Goal: Information Seeking & Learning: Learn about a topic

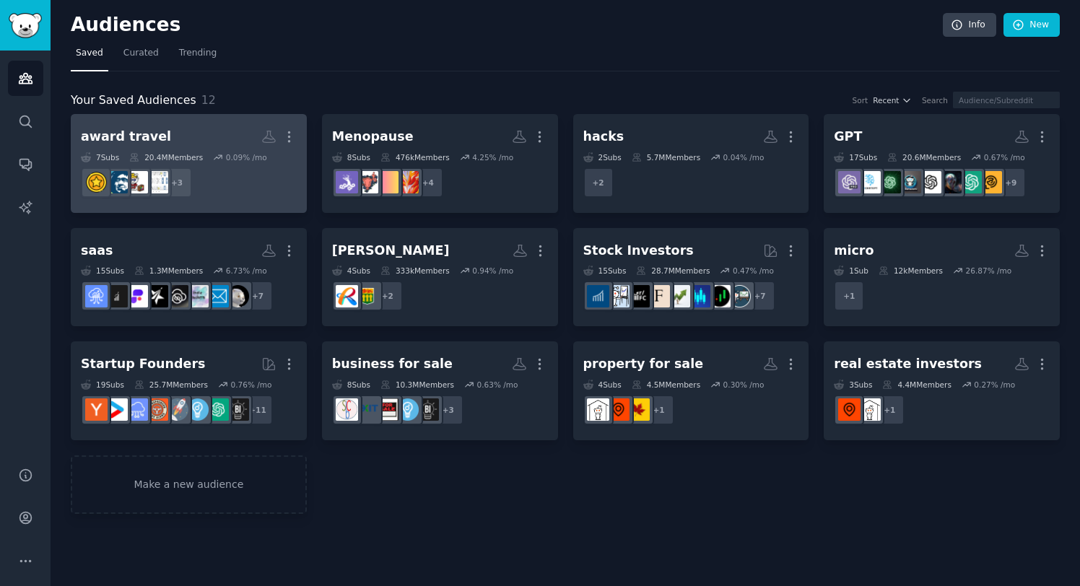
click at [213, 175] on dd "r/TravelHacks, r/churningcanada, r/CanadianAwardTravel + 3" at bounding box center [189, 182] width 216 height 40
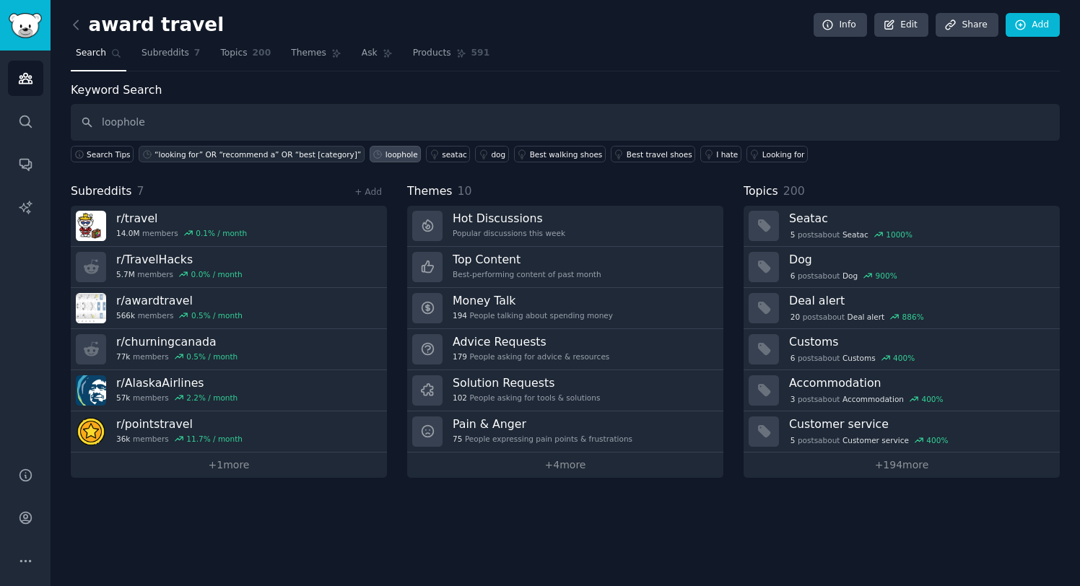
type input "loophole"
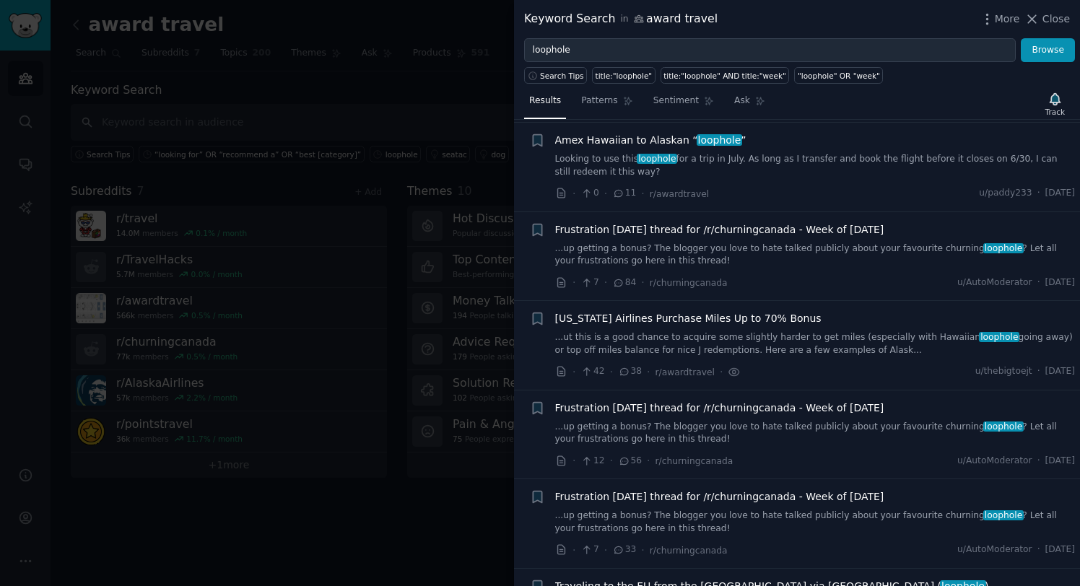
scroll to position [1894, 0]
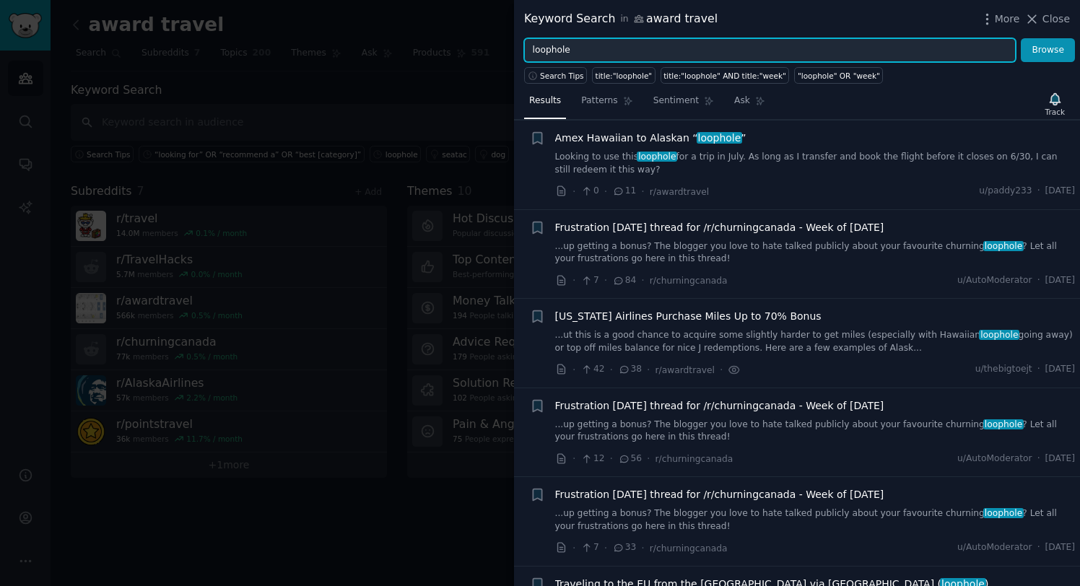
click at [766, 58] on input "loophole" at bounding box center [769, 50] width 491 height 25
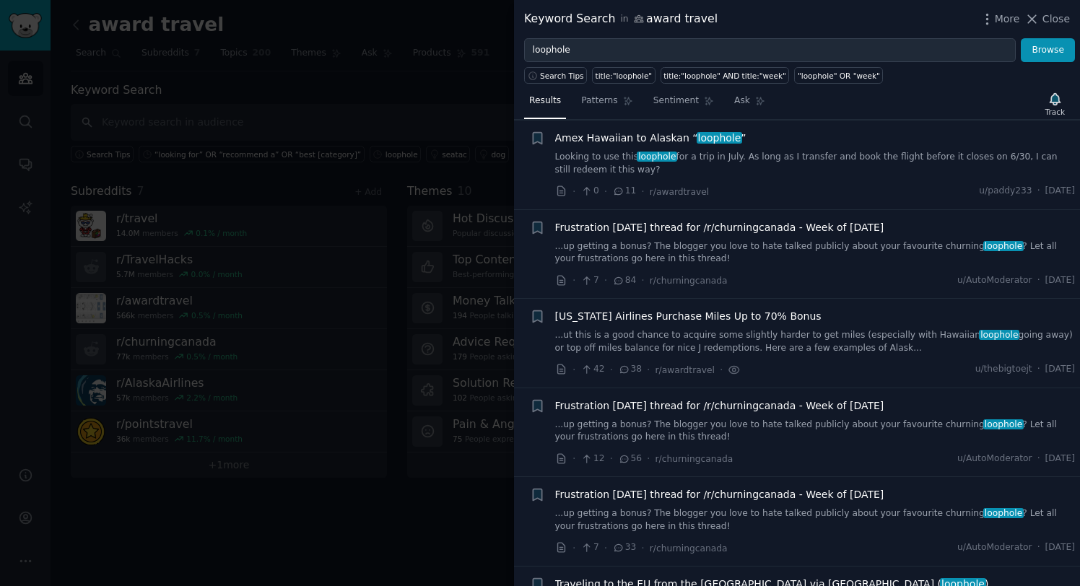
click at [364, 116] on div at bounding box center [540, 293] width 1080 height 586
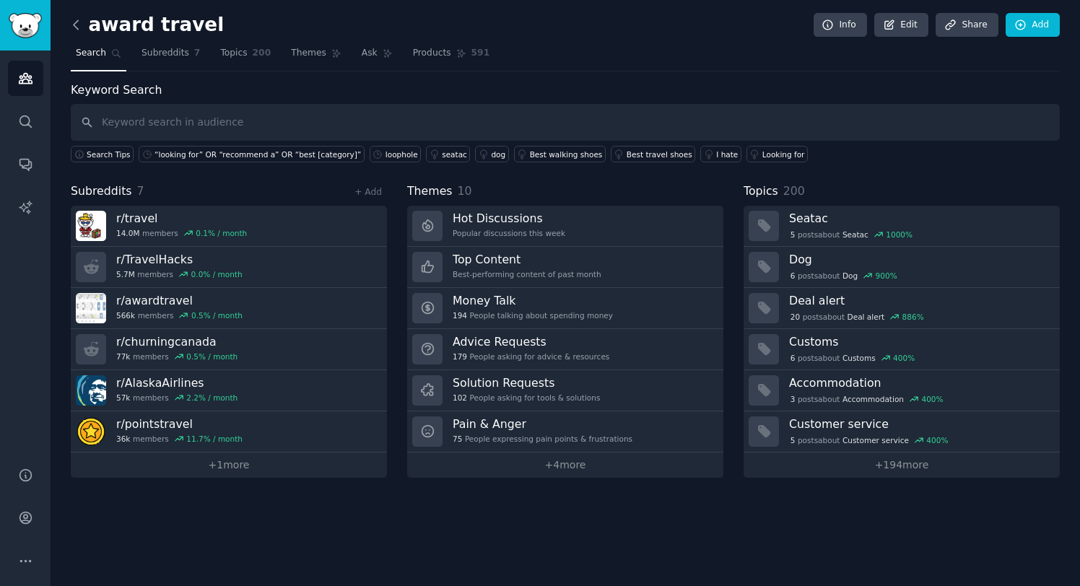
click at [76, 27] on icon at bounding box center [76, 24] width 4 height 9
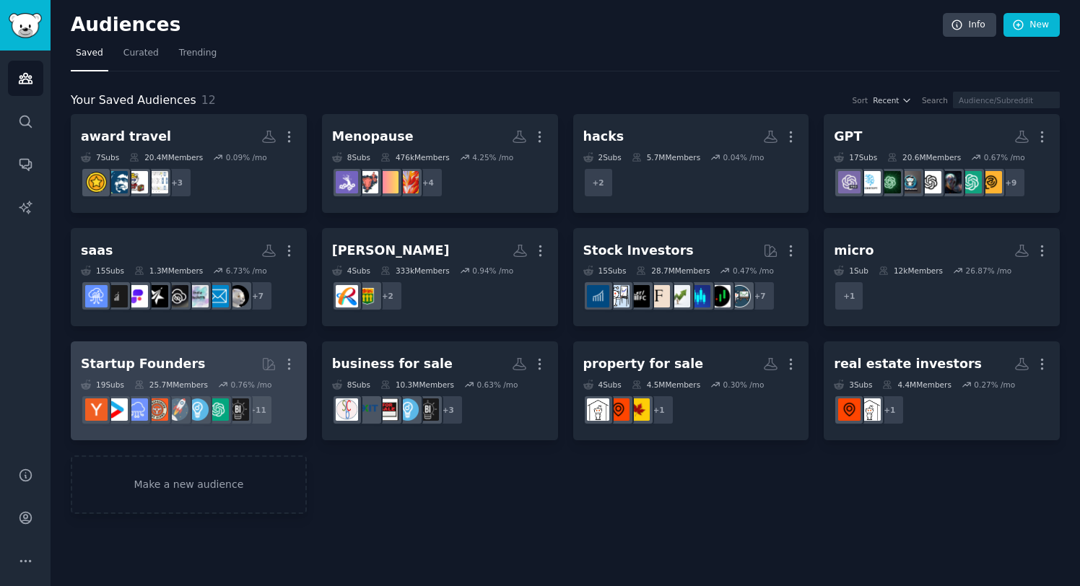
click at [231, 370] on h2 "Startup Founders More" at bounding box center [189, 363] width 216 height 25
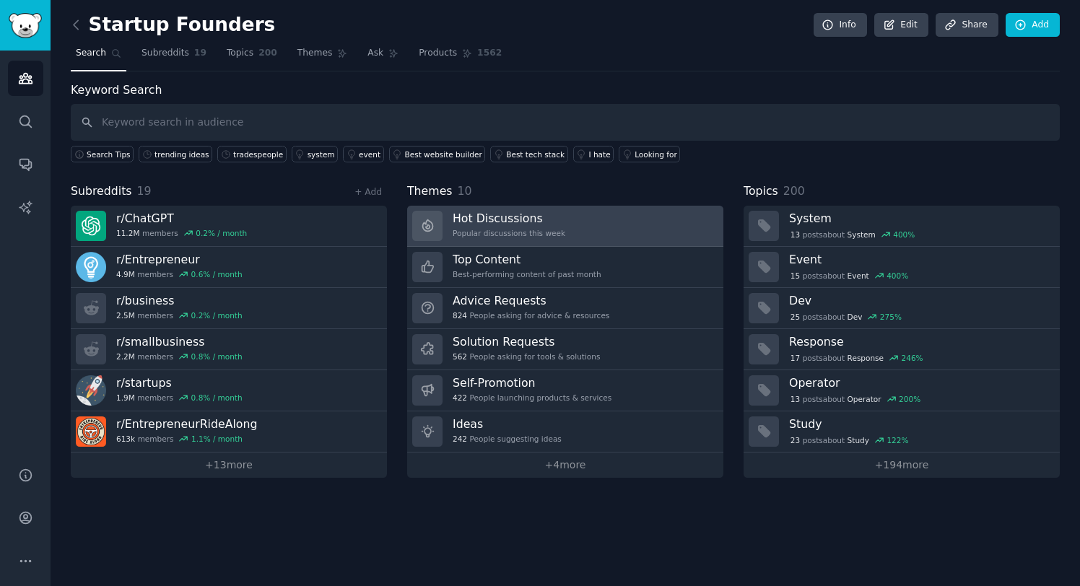
click at [486, 219] on h3 "Hot Discussions" at bounding box center [509, 218] width 113 height 15
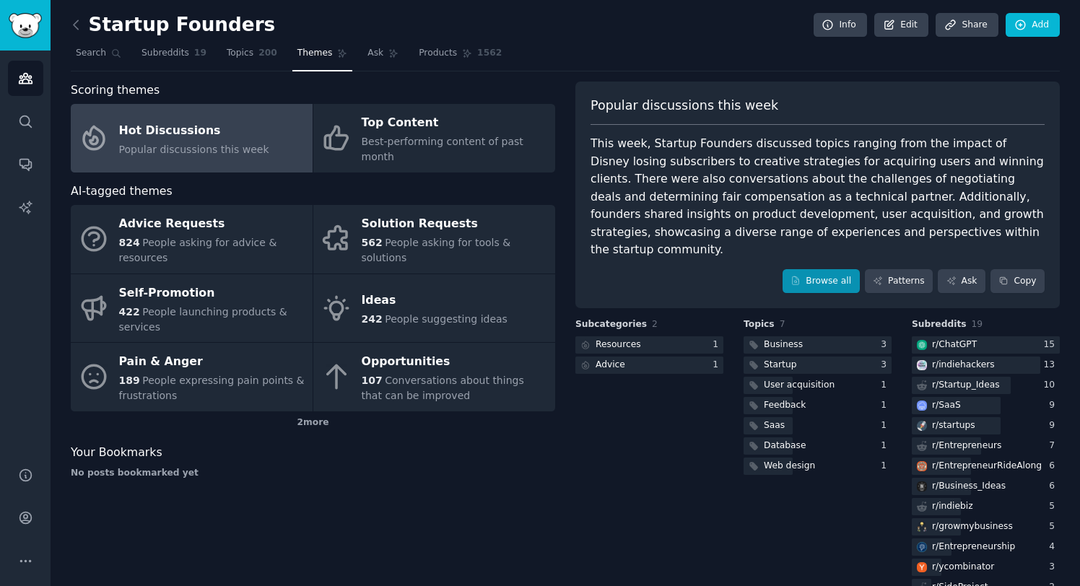
click at [831, 269] on link "Browse all" at bounding box center [820, 281] width 77 height 25
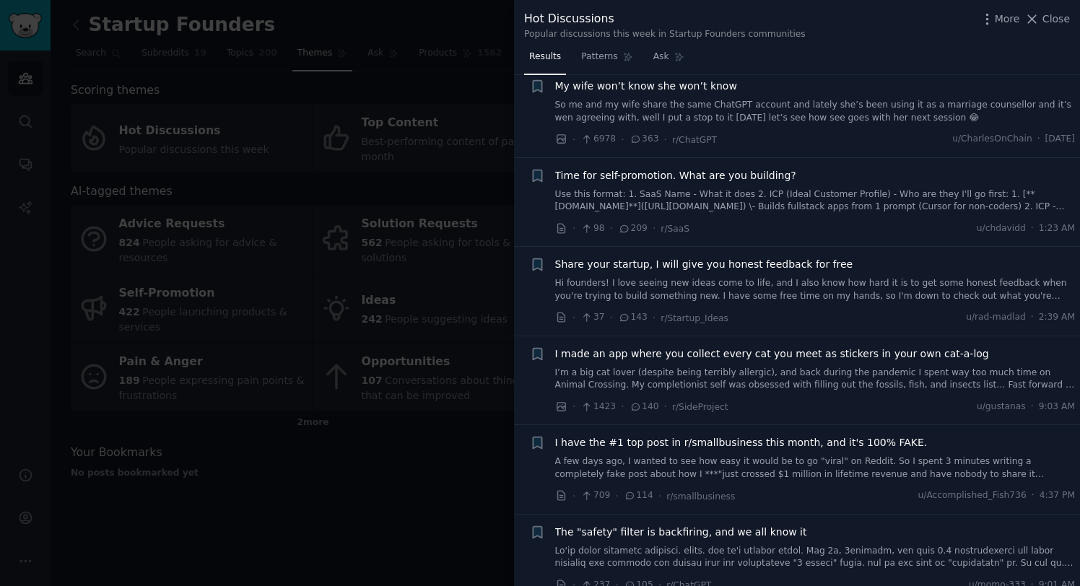
scroll to position [34, 0]
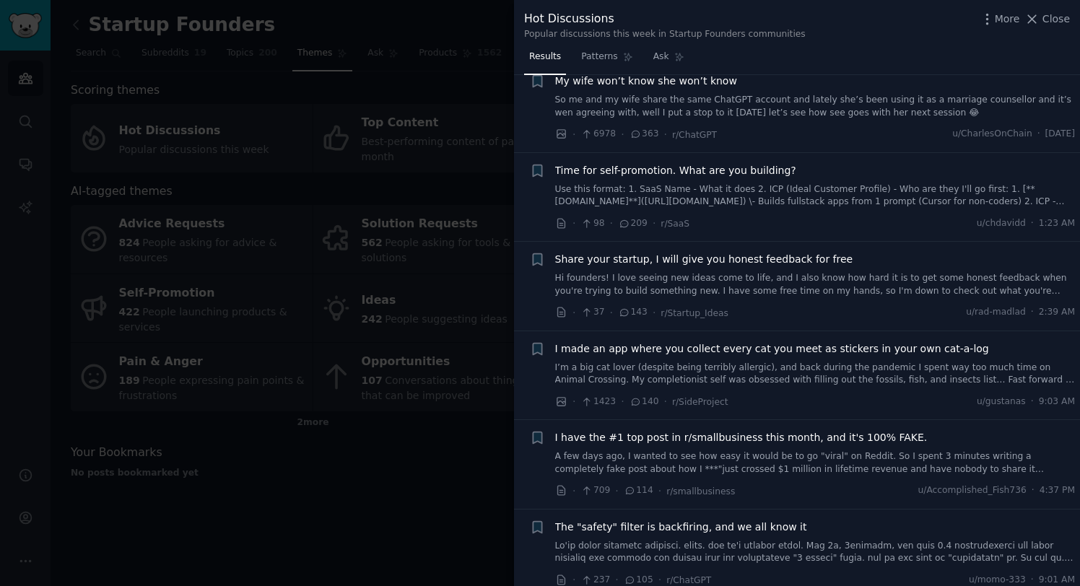
click at [777, 341] on span "I made an app where you collect every cat you meet as stickers in your own cat-…" at bounding box center [772, 348] width 434 height 15
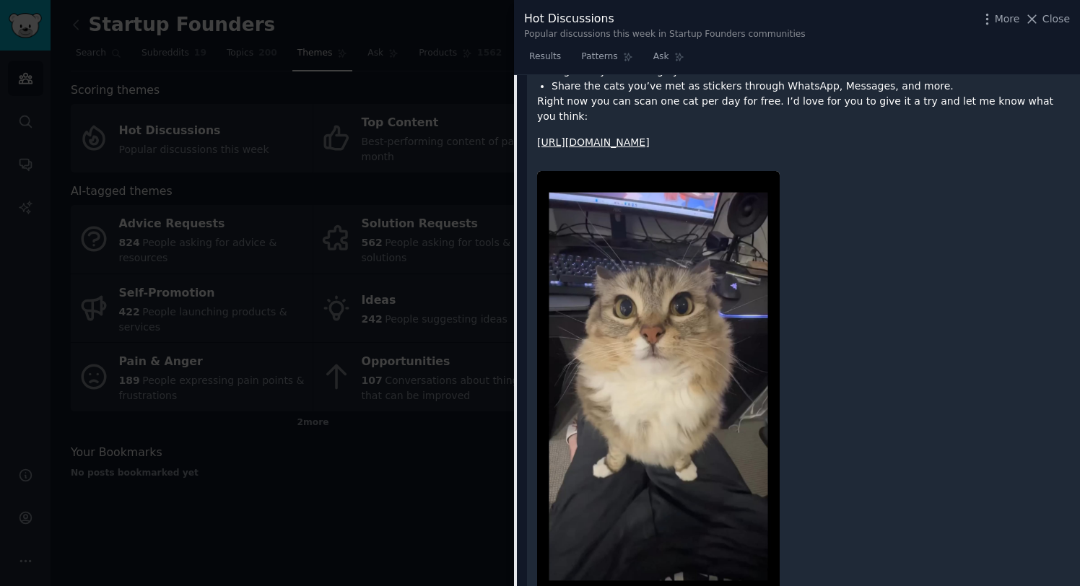
scroll to position [534, 0]
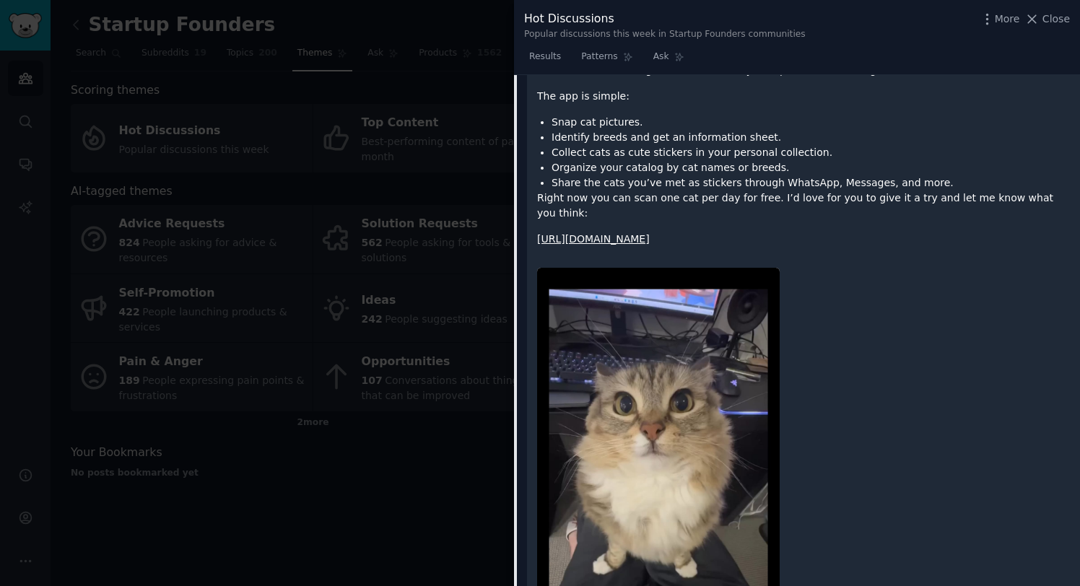
click at [650, 233] on link "[URL][DOMAIN_NAME]" at bounding box center [593, 239] width 113 height 12
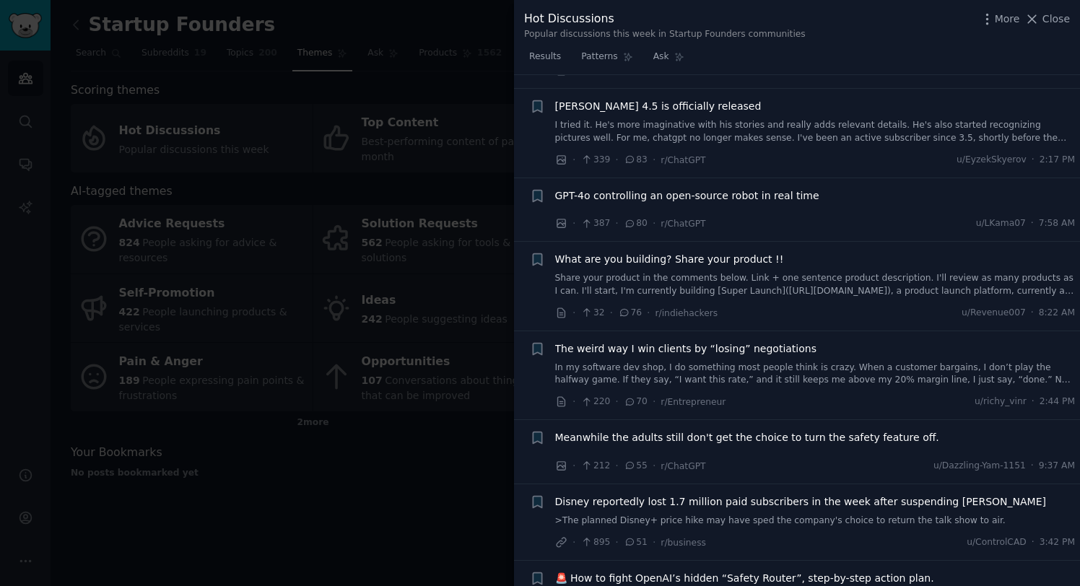
scroll to position [1706, 0]
click at [724, 250] on span "What are you building? Share your product !!" at bounding box center [669, 257] width 229 height 15
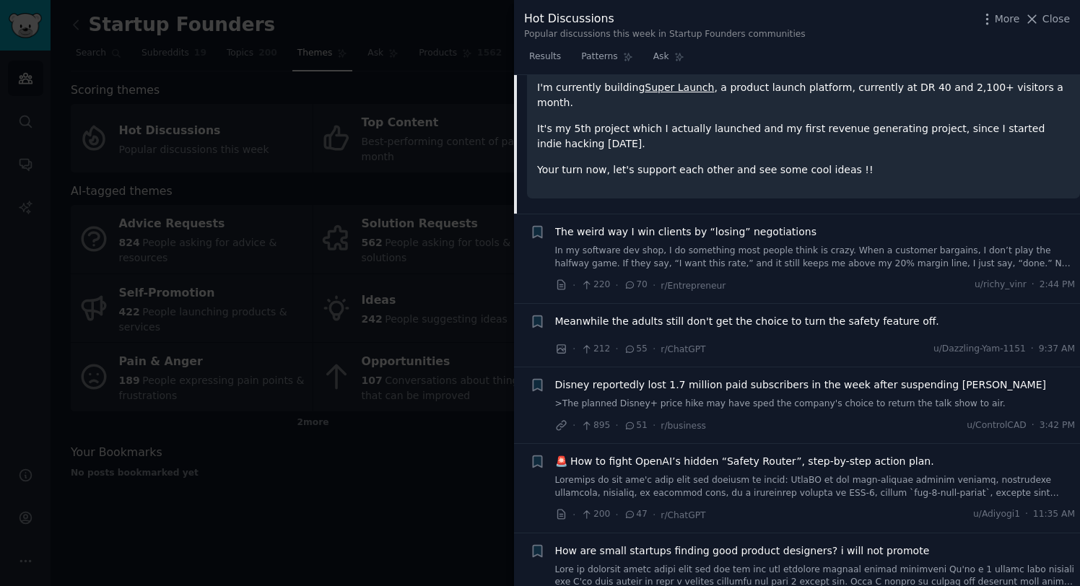
scroll to position [1309, 0]
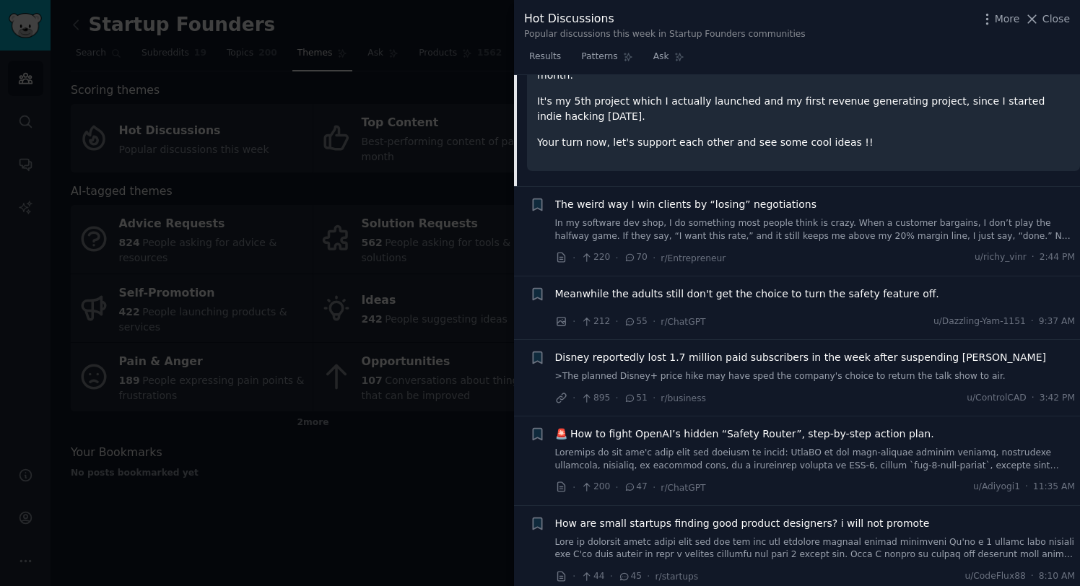
click at [721, 427] on span "🚨 How to fight OpenAI’s hidden “Safety Router”, step-by-step action plan." at bounding box center [744, 434] width 379 height 15
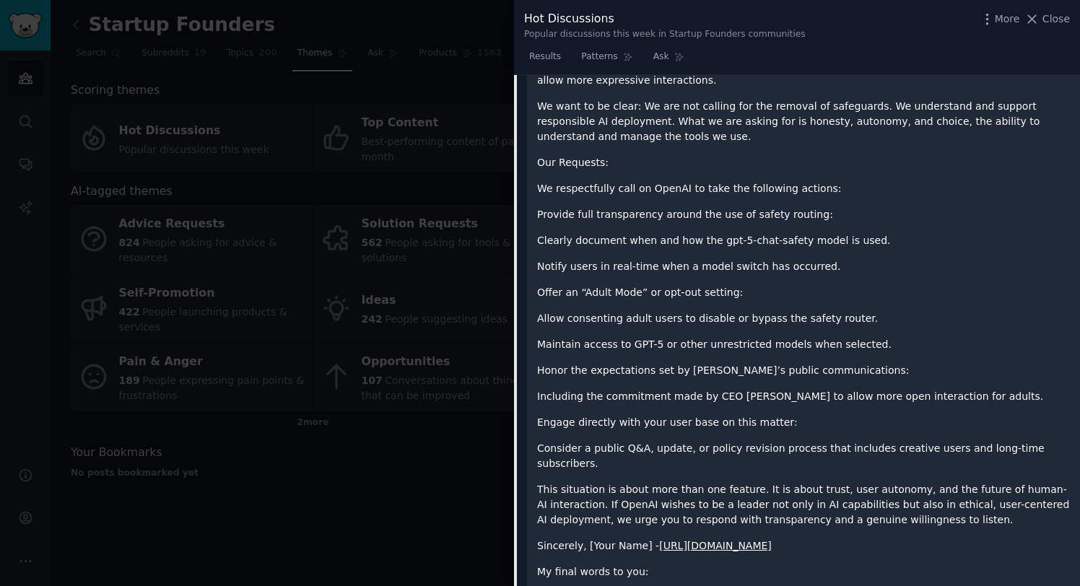
scroll to position [2548, 0]
